Goal: Complete application form: Complete application form

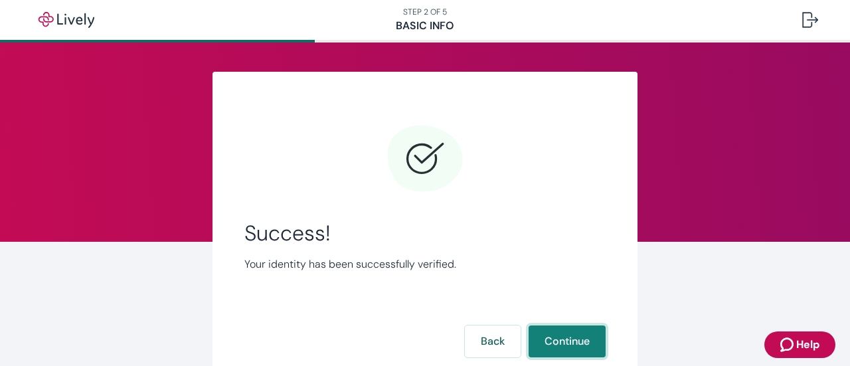
click at [558, 345] on button "Continue" at bounding box center [567, 342] width 77 height 32
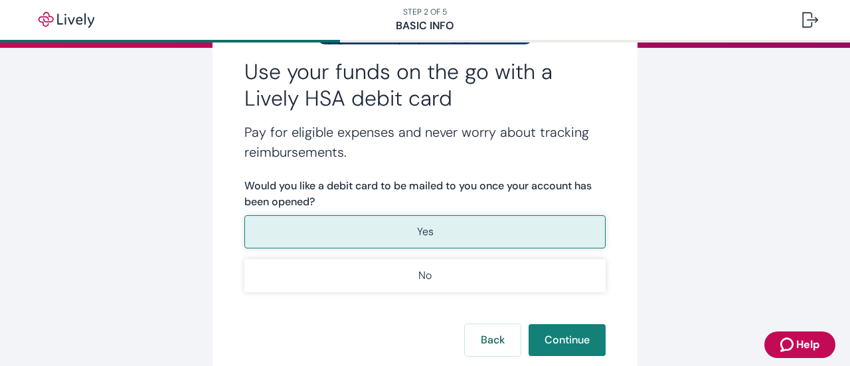
scroll to position [196, 0]
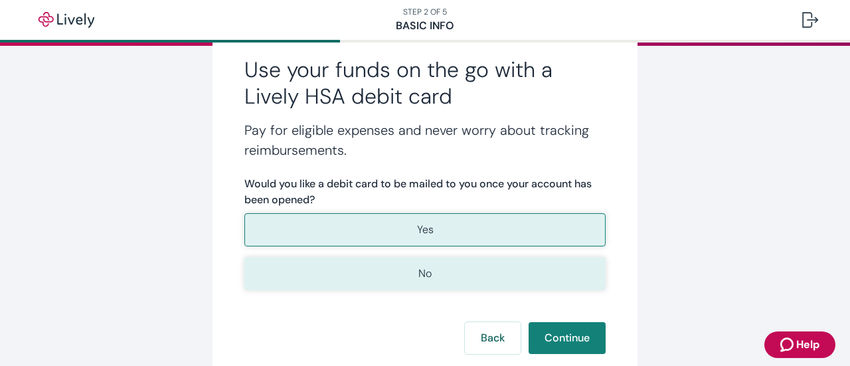
click at [500, 284] on button "No" at bounding box center [424, 273] width 361 height 33
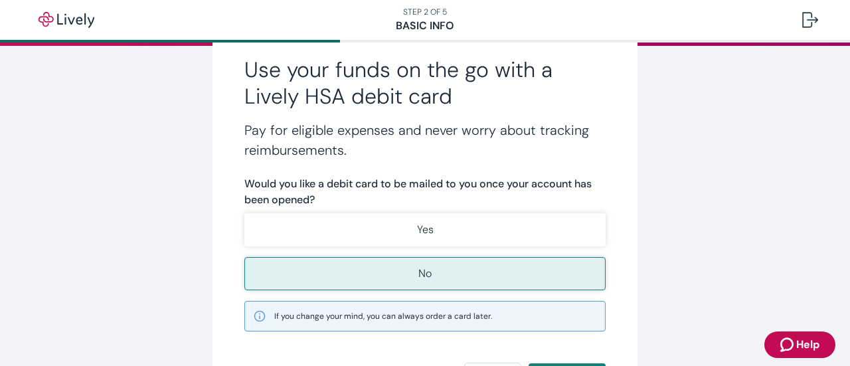
scroll to position [307, 0]
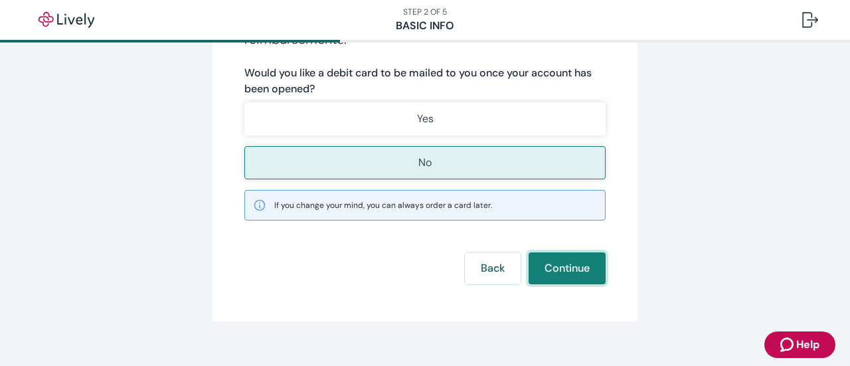
click at [567, 264] on button "Continue" at bounding box center [567, 268] width 77 height 32
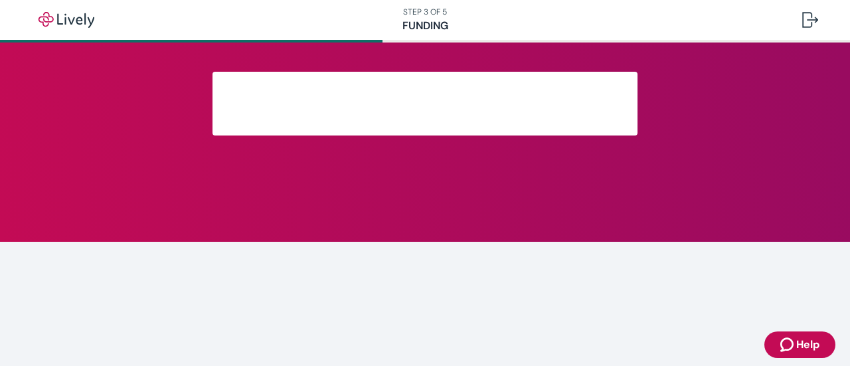
scroll to position [196, 0]
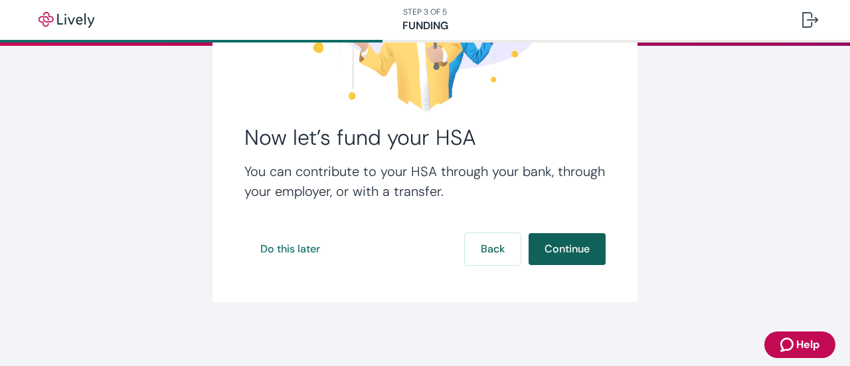
click at [583, 256] on button "Continue" at bounding box center [567, 249] width 77 height 32
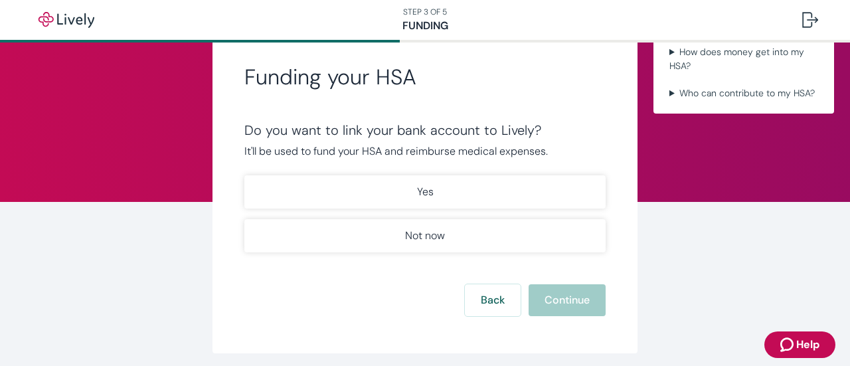
scroll to position [41, 0]
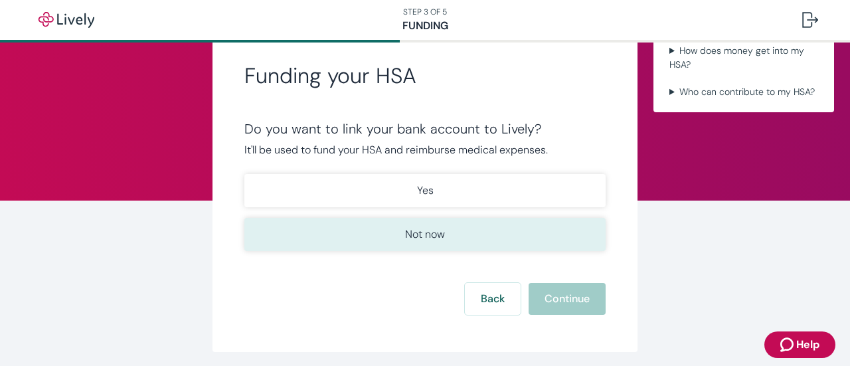
click at [456, 233] on button "Not now" at bounding box center [424, 234] width 361 height 33
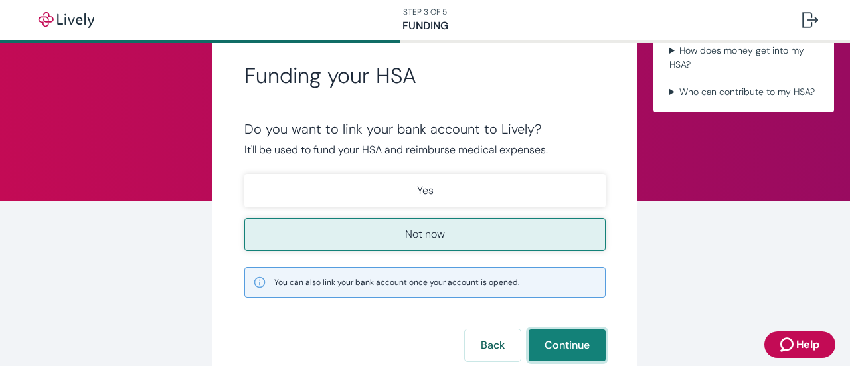
click at [551, 339] on button "Continue" at bounding box center [567, 345] width 77 height 32
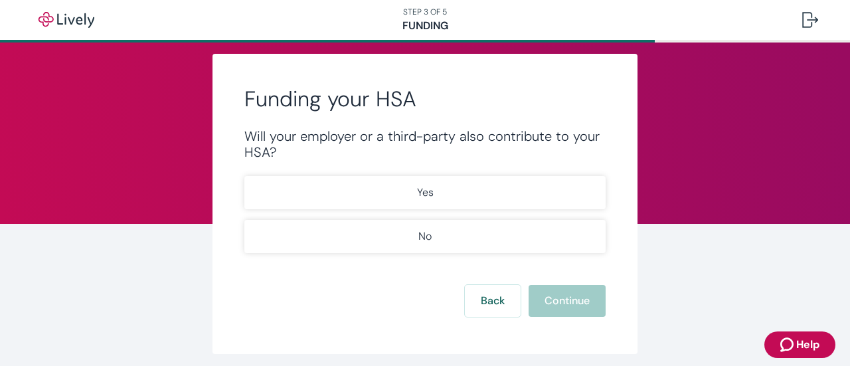
scroll to position [19, 0]
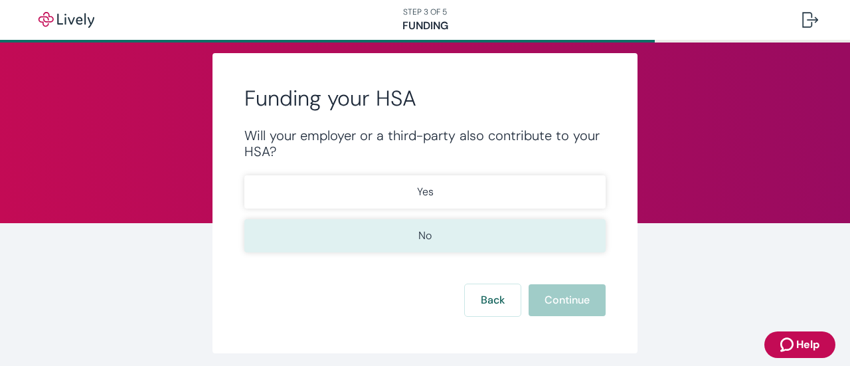
click at [474, 231] on button "No" at bounding box center [424, 235] width 361 height 33
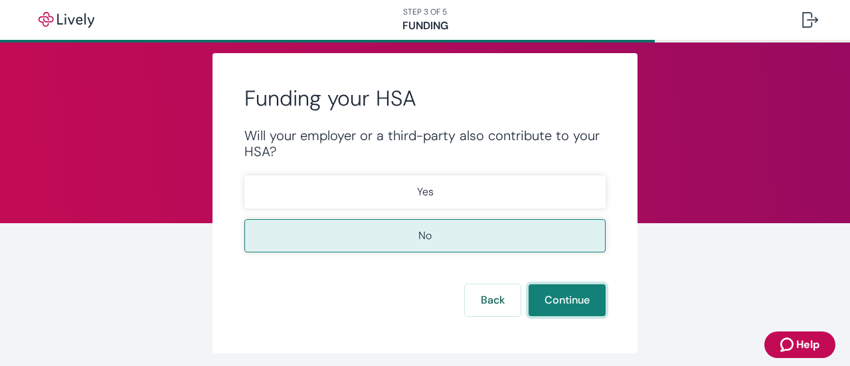
click at [553, 298] on button "Continue" at bounding box center [567, 300] width 77 height 32
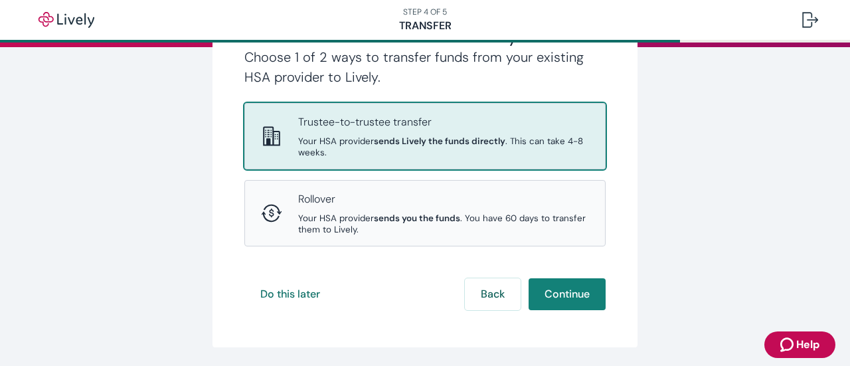
scroll to position [198, 0]
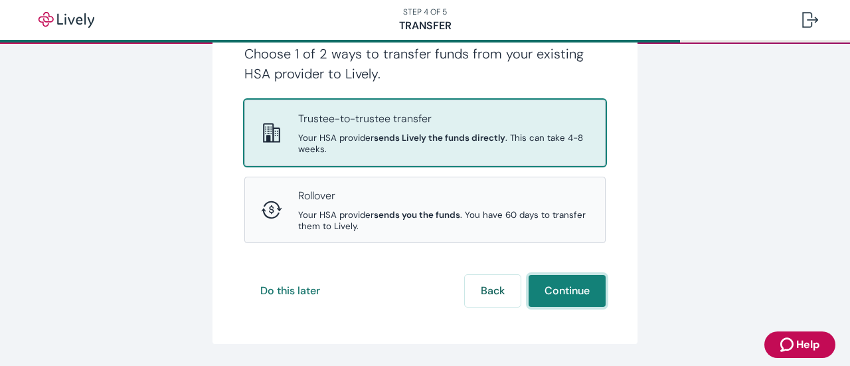
click at [567, 298] on button "Continue" at bounding box center [567, 291] width 77 height 32
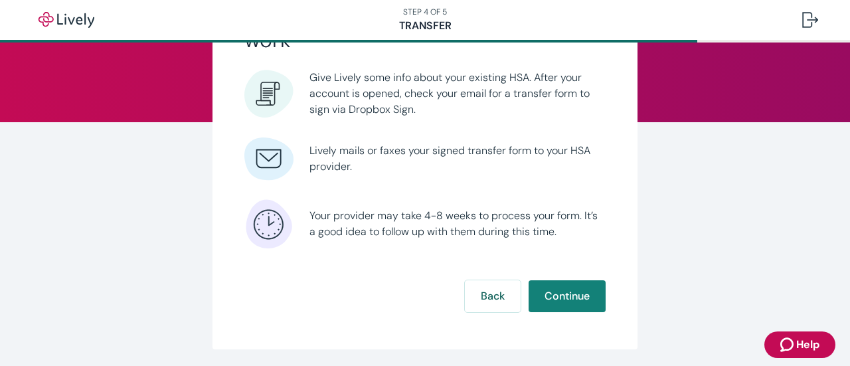
scroll to position [121, 0]
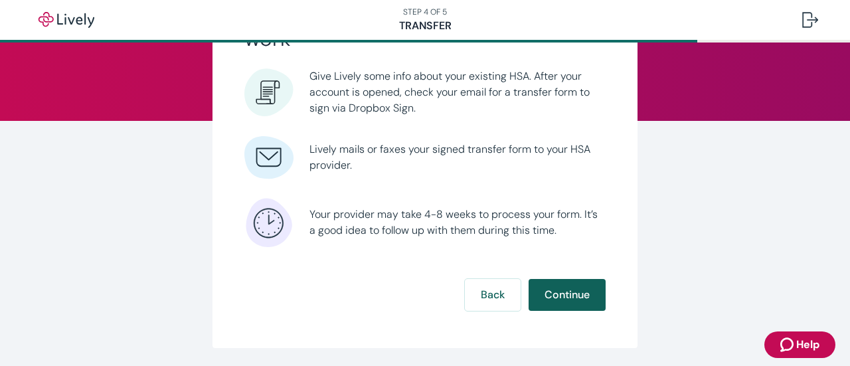
click at [574, 300] on button "Continue" at bounding box center [567, 295] width 77 height 32
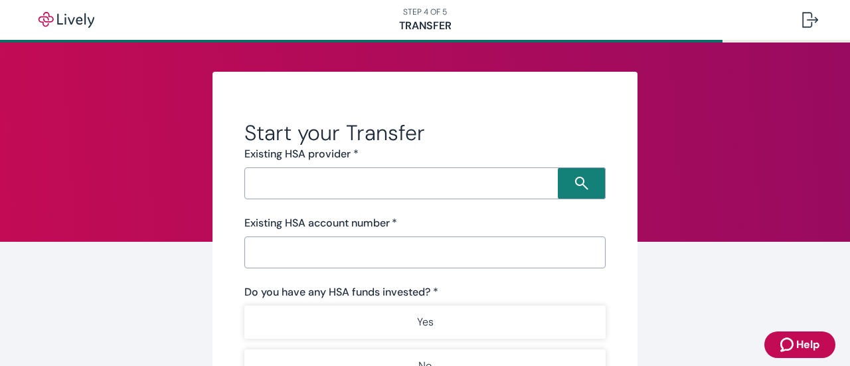
click at [436, 195] on div "​" at bounding box center [424, 183] width 361 height 32
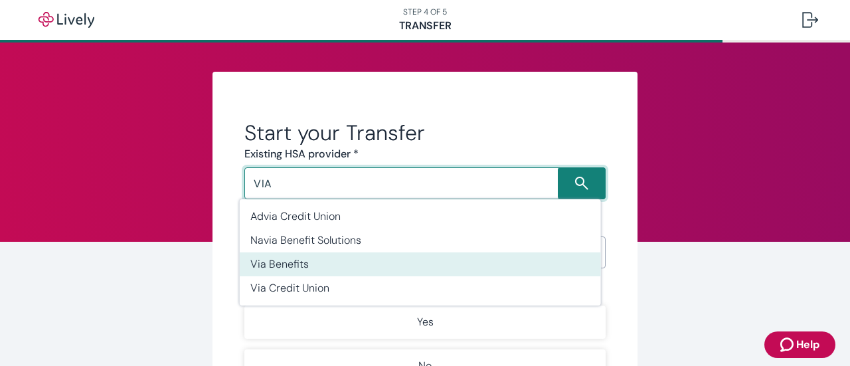
click at [316, 264] on li "Via Benefits" at bounding box center [420, 264] width 361 height 24
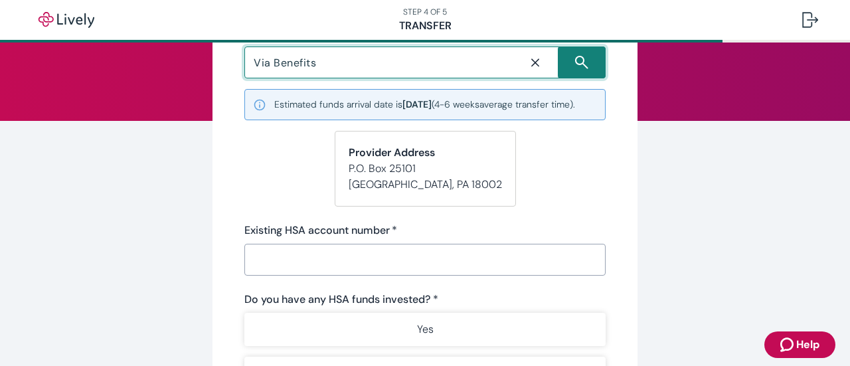
scroll to position [122, 0]
type input "Via Benefits"
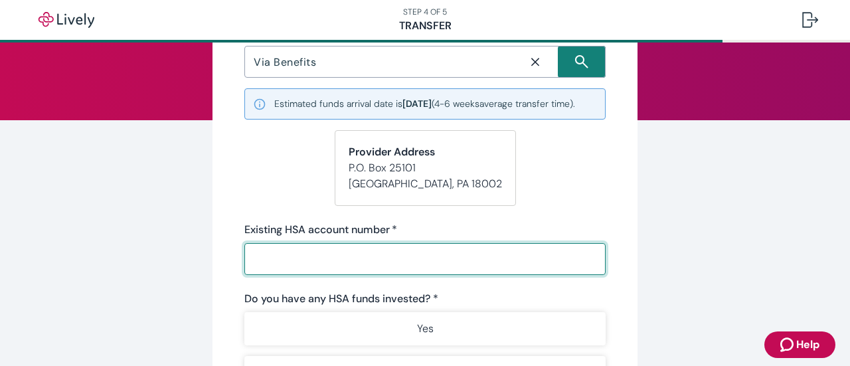
click at [250, 266] on input "Existing HSA account number   *" at bounding box center [424, 259] width 361 height 27
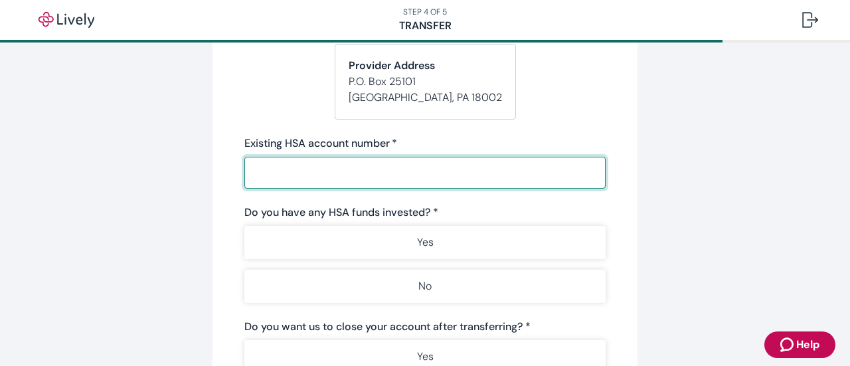
scroll to position [209, 0]
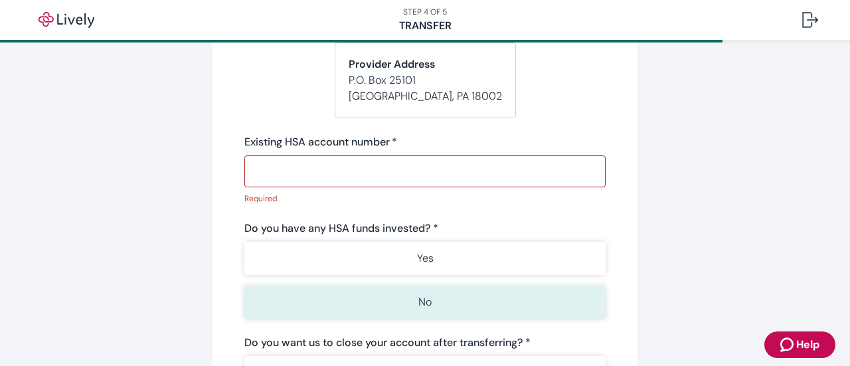
click at [429, 291] on div "Yes No" at bounding box center [424, 280] width 361 height 77
click at [391, 312] on button "No" at bounding box center [424, 302] width 361 height 33
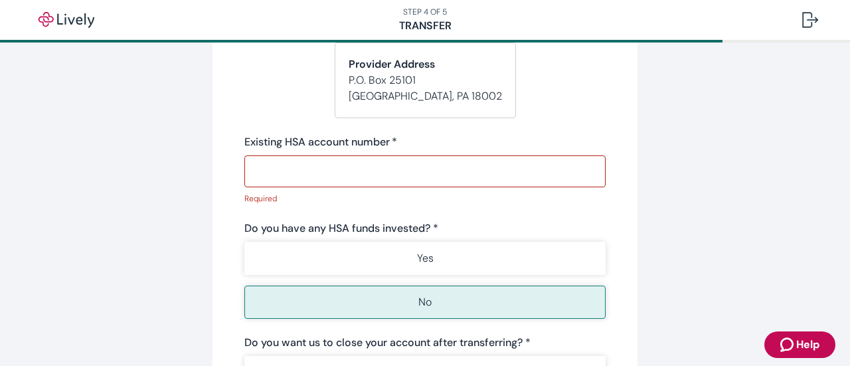
click at [363, 185] on input "Existing HSA account number   *" at bounding box center [424, 171] width 361 height 27
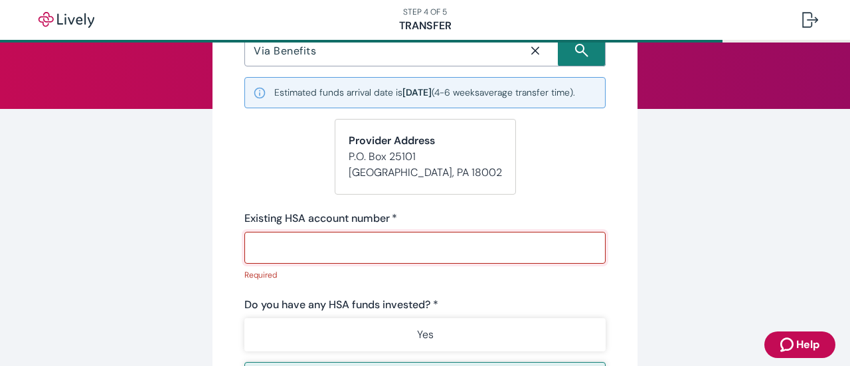
scroll to position [136, 0]
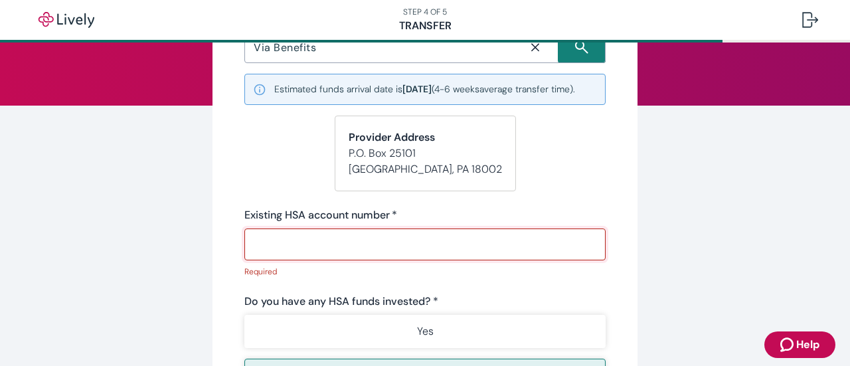
click at [326, 248] on input "Existing HSA account number   *" at bounding box center [424, 244] width 361 height 27
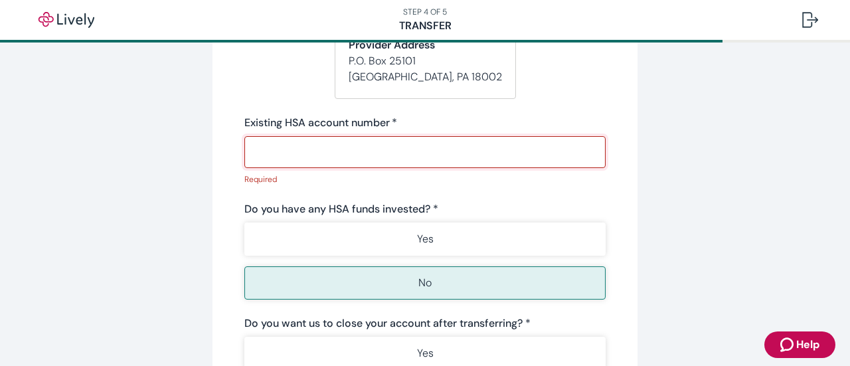
scroll to position [228, 0]
paste input "575142176651570"
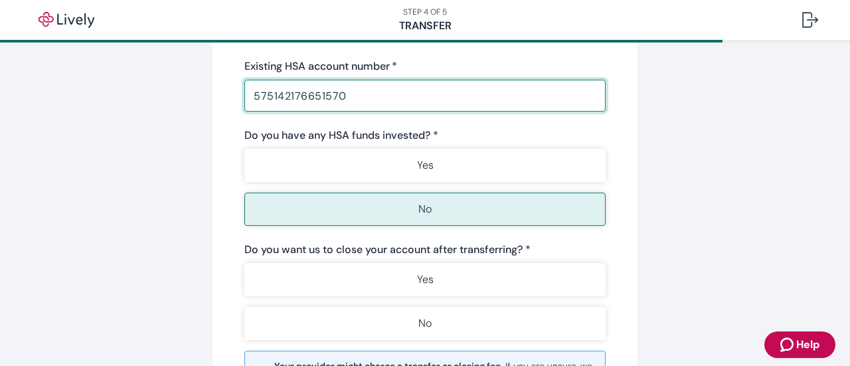
scroll to position [314, 0]
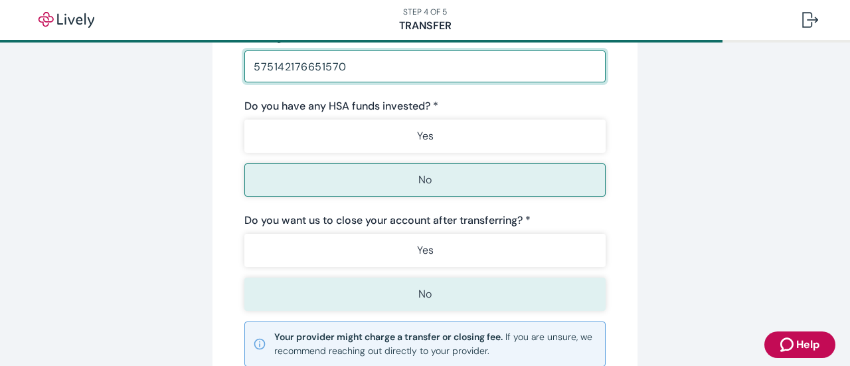
type input "575142176651570"
click at [458, 298] on button "No" at bounding box center [424, 294] width 361 height 33
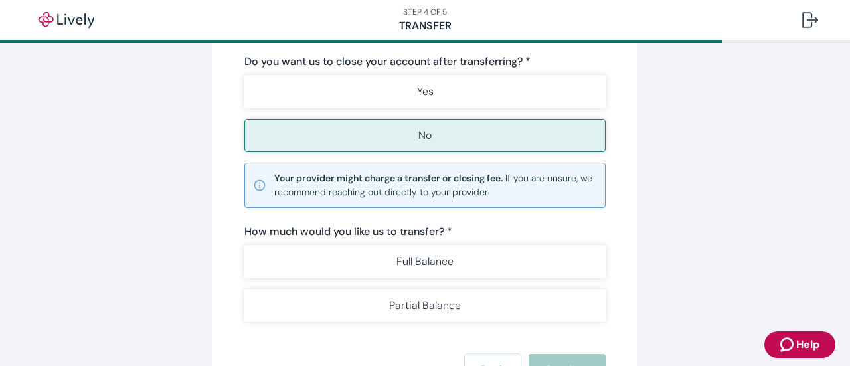
scroll to position [474, 0]
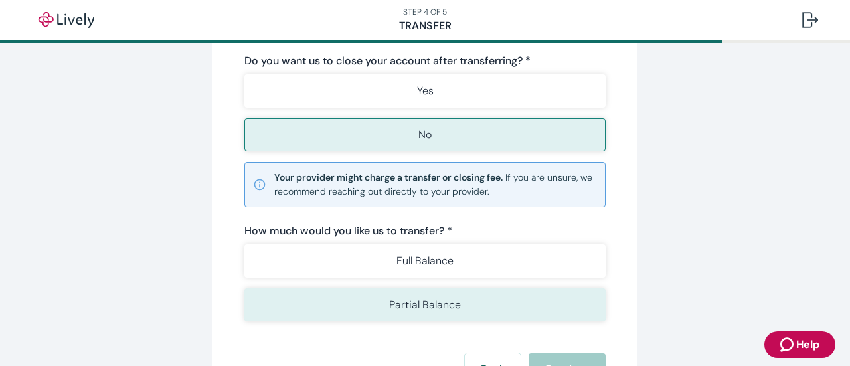
click at [432, 313] on p "Partial Balance" at bounding box center [425, 305] width 72 height 16
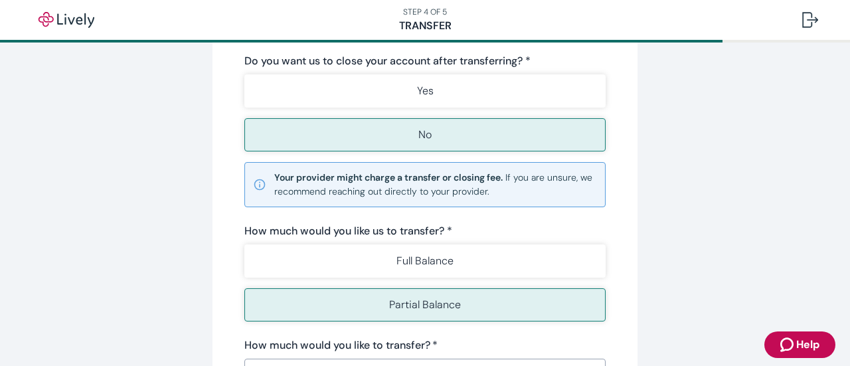
scroll to position [654, 0]
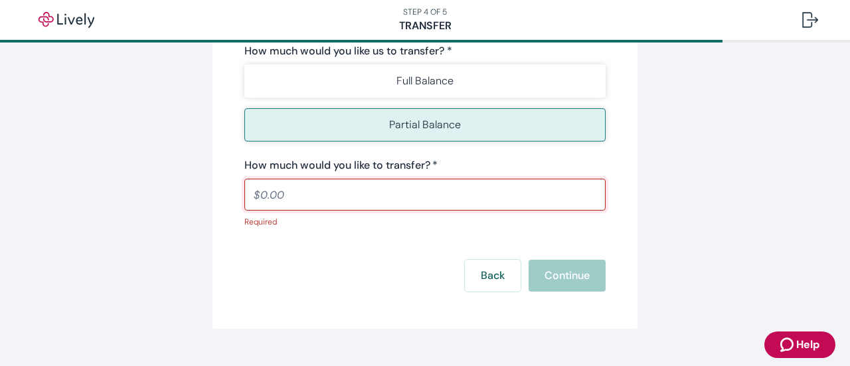
click at [263, 207] on input "How much would you like to transfer?   *" at bounding box center [424, 194] width 361 height 27
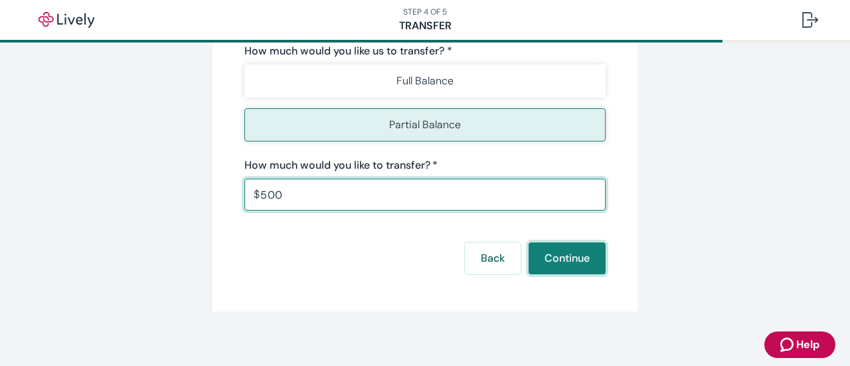
type input "500.00"
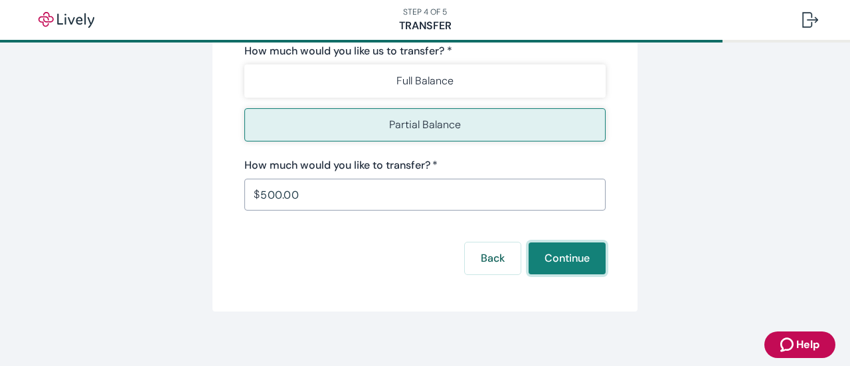
click at [558, 269] on button "Continue" at bounding box center [567, 258] width 77 height 32
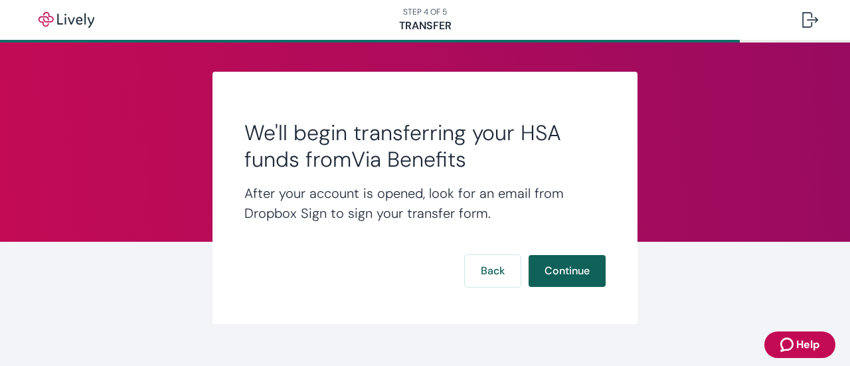
click at [558, 275] on button "Continue" at bounding box center [567, 271] width 77 height 32
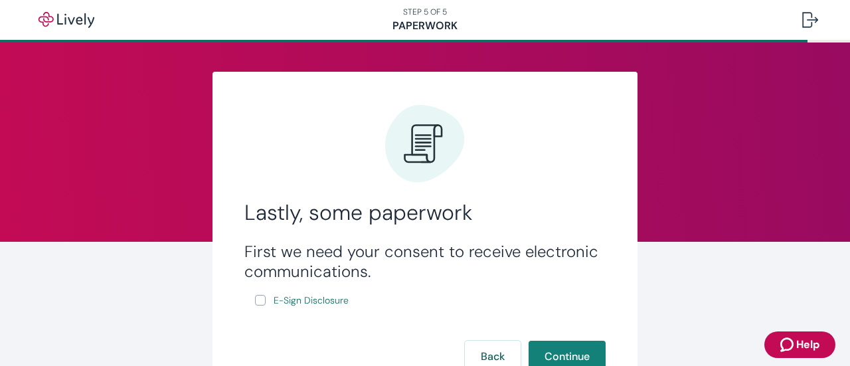
click at [255, 302] on input "E-Sign Disclosure" at bounding box center [260, 300] width 11 height 11
checkbox input "true"
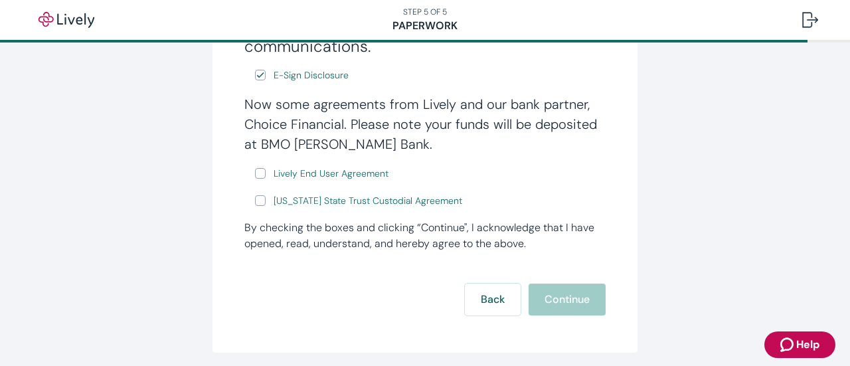
scroll to position [226, 0]
click at [255, 175] on input "Lively End User Agreement" at bounding box center [260, 172] width 11 height 11
checkbox input "true"
click at [255, 205] on input "[US_STATE] State Trust Custodial Agreement" at bounding box center [260, 200] width 11 height 11
checkbox input "true"
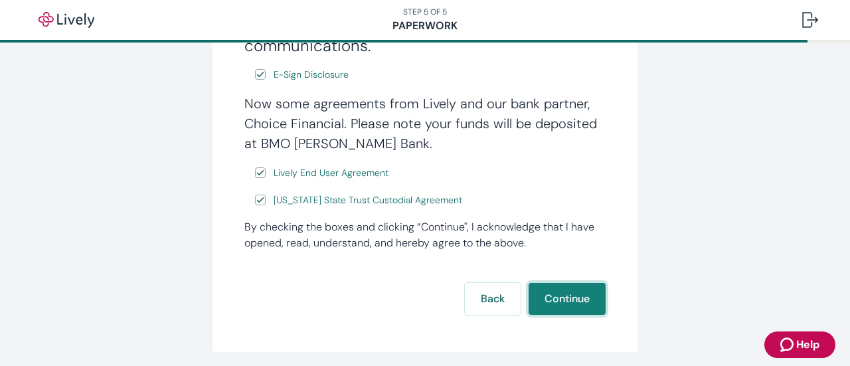
click at [562, 294] on button "Continue" at bounding box center [567, 299] width 77 height 32
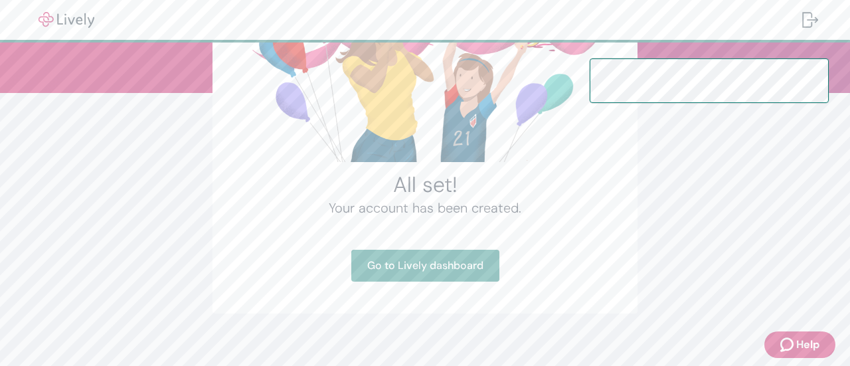
scroll to position [151, 0]
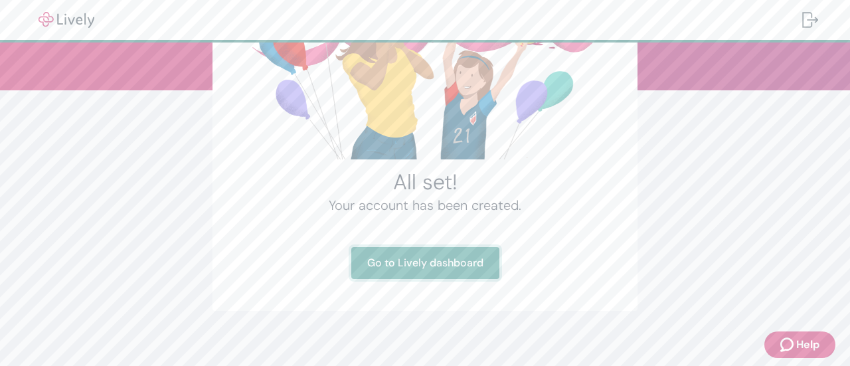
click at [388, 252] on link "Go to Lively dashboard" at bounding box center [425, 263] width 148 height 32
